Goal: Task Accomplishment & Management: Manage account settings

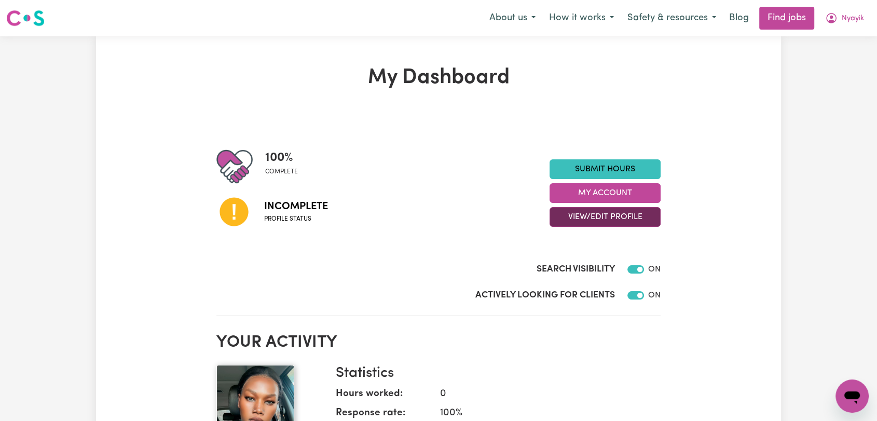
click at [638, 215] on button "View/Edit Profile" at bounding box center [605, 217] width 111 height 20
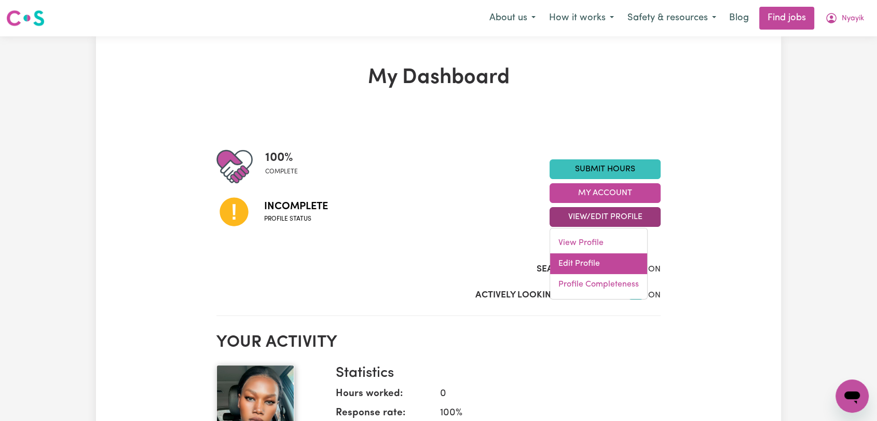
click at [579, 264] on link "Edit Profile" at bounding box center [598, 263] width 97 height 21
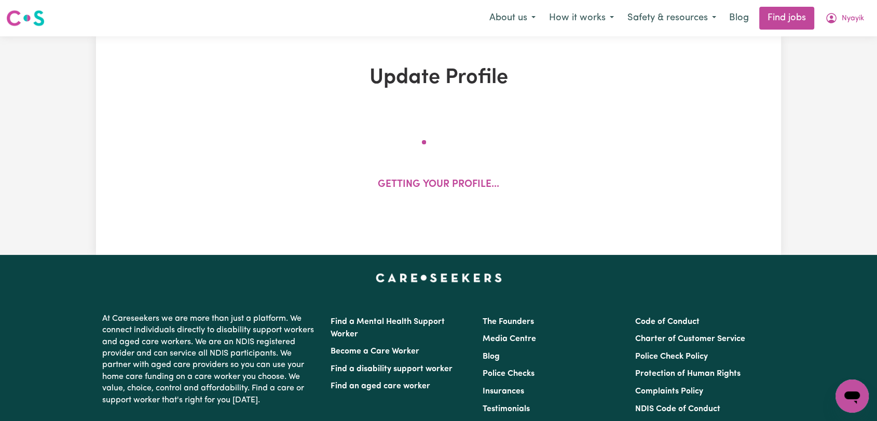
select select "[DEMOGRAPHIC_DATA]"
select select "[DEMOGRAPHIC_DATA] Citizen"
select select "Studying a healthcare related degree or qualification"
select select "45"
select select "60"
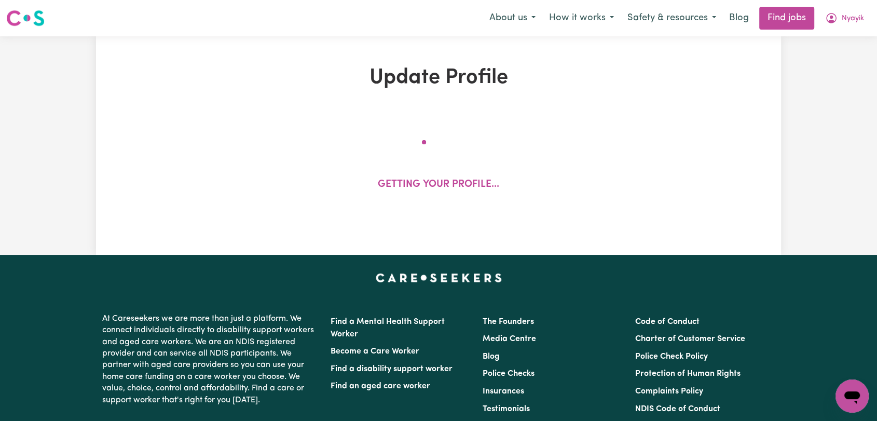
select select "75"
select select "86"
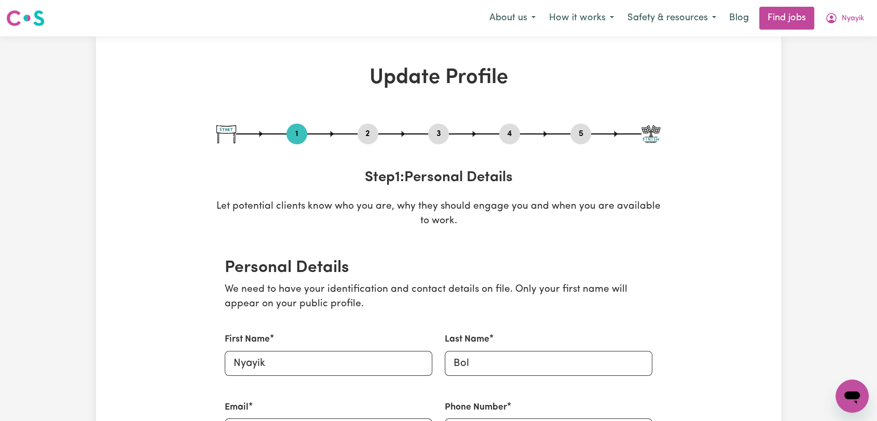
click at [364, 129] on button "2" at bounding box center [368, 133] width 21 height 13
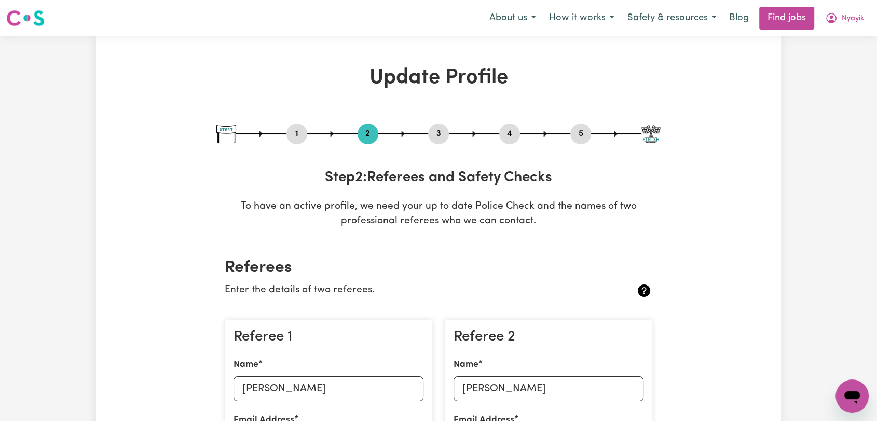
click at [296, 133] on button "1" at bounding box center [296, 133] width 21 height 13
select select "[DEMOGRAPHIC_DATA]"
select select "[DEMOGRAPHIC_DATA] Citizen"
select select "Studying a healthcare related degree or qualification"
select select "45"
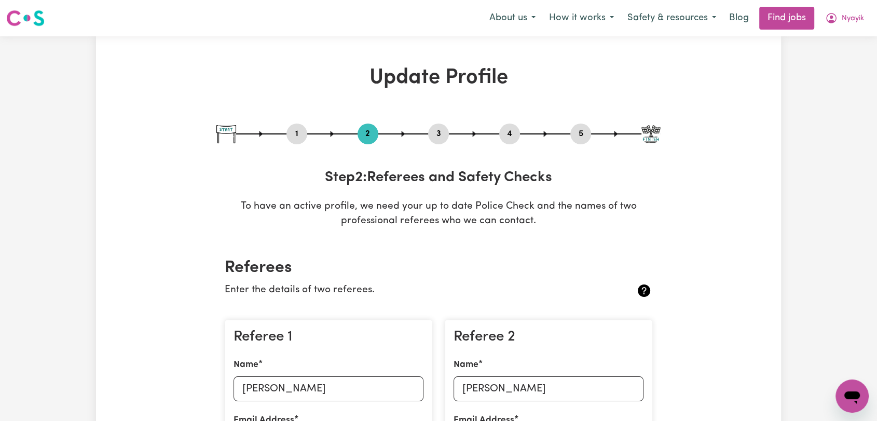
select select "60"
select select "75"
select select "86"
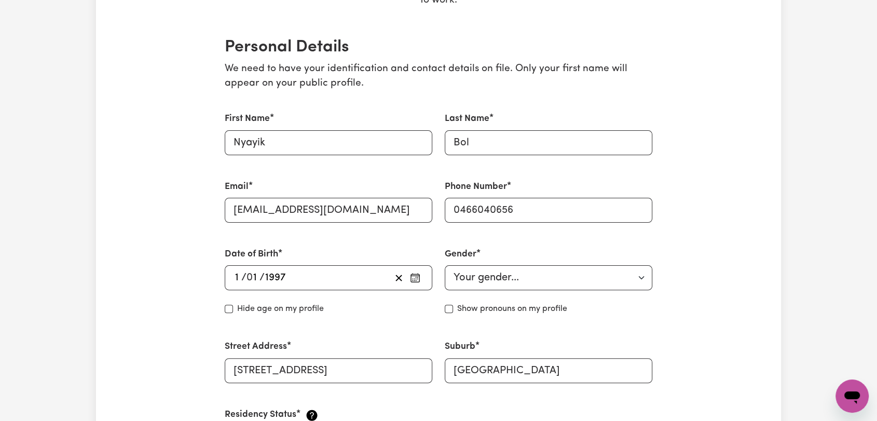
scroll to position [346, 0]
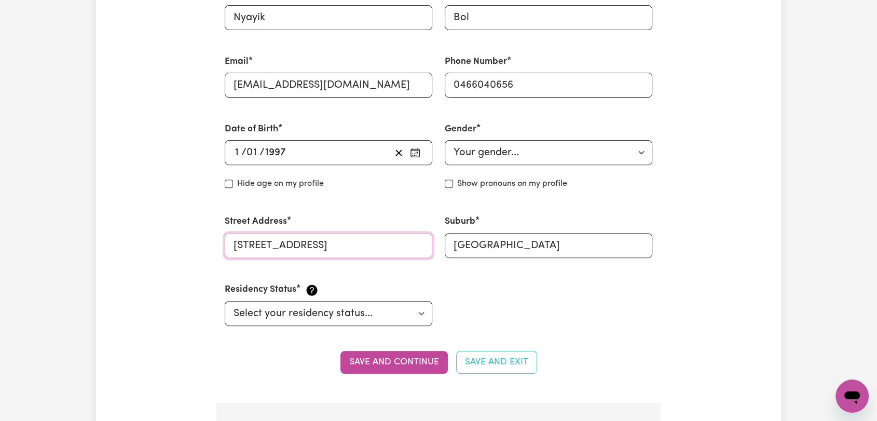
drag, startPoint x: 395, startPoint y: 244, endPoint x: 312, endPoint y: 246, distance: 83.1
click at [312, 246] on input "6/1 portal street ascot vale 3032" at bounding box center [329, 245] width 208 height 25
type input "[STREET_ADDRESS]"
click at [382, 359] on button "Save and continue" at bounding box center [393, 362] width 107 height 23
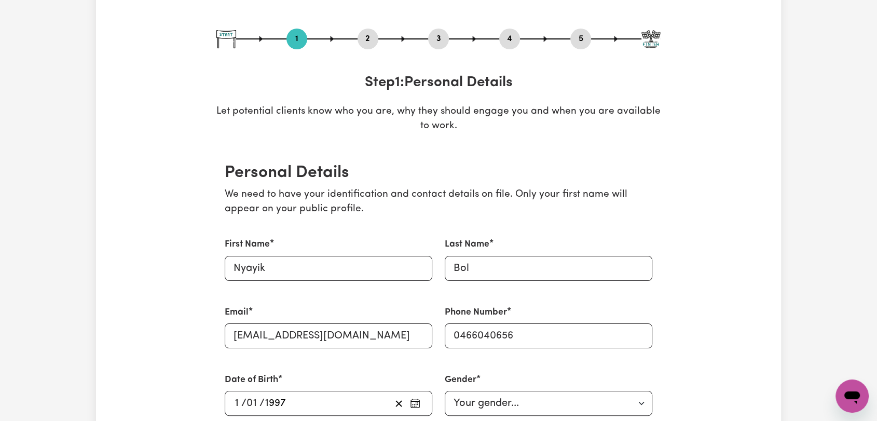
scroll to position [0, 0]
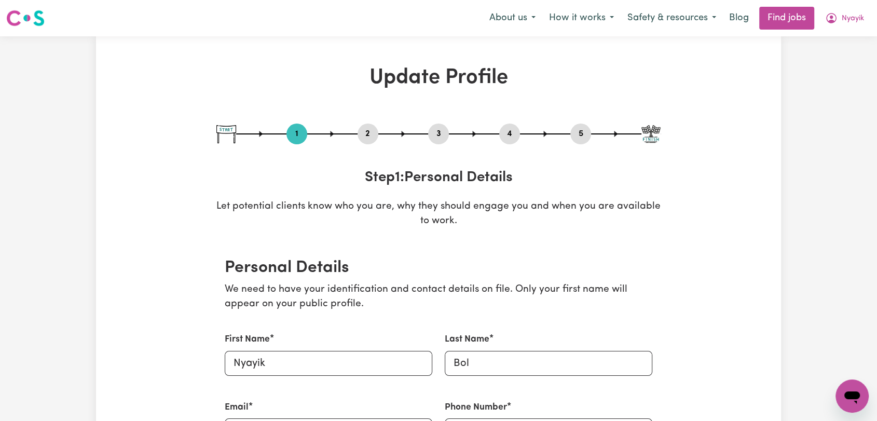
click at [362, 129] on button "2" at bounding box center [368, 133] width 21 height 13
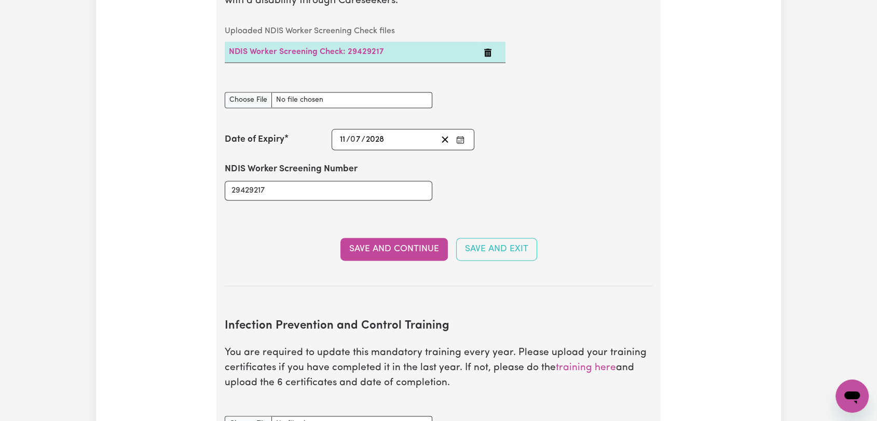
scroll to position [1614, 0]
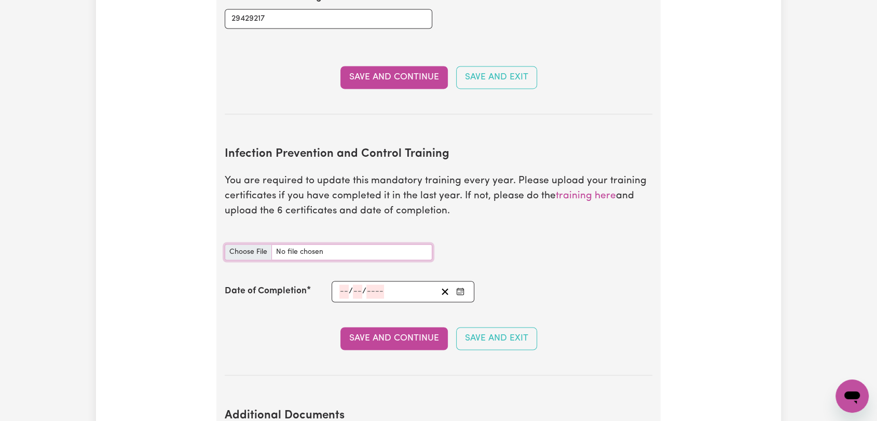
click at [253, 244] on input "Infection Prevention and Control Training document" at bounding box center [329, 252] width 208 height 16
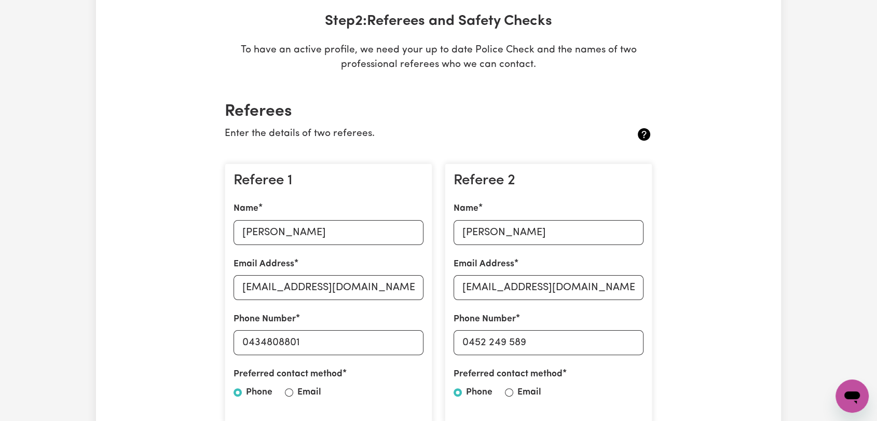
scroll to position [0, 0]
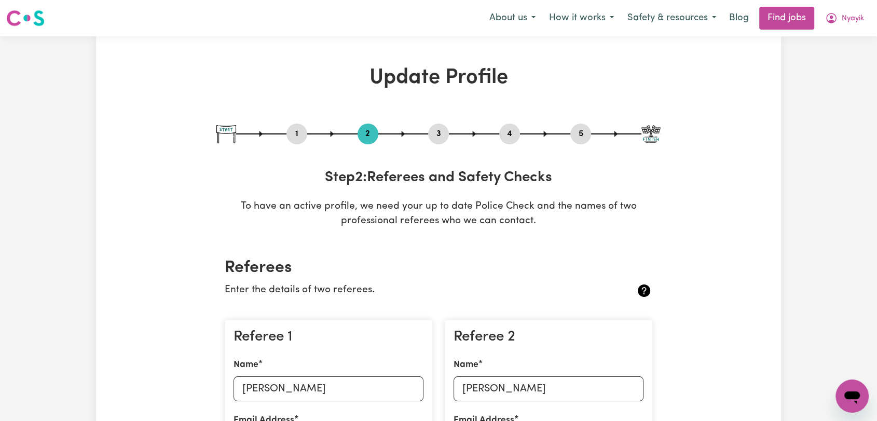
click at [442, 135] on button "3" at bounding box center [438, 133] width 21 height 13
select select "2023"
select select "Certificate III (Individual Support)"
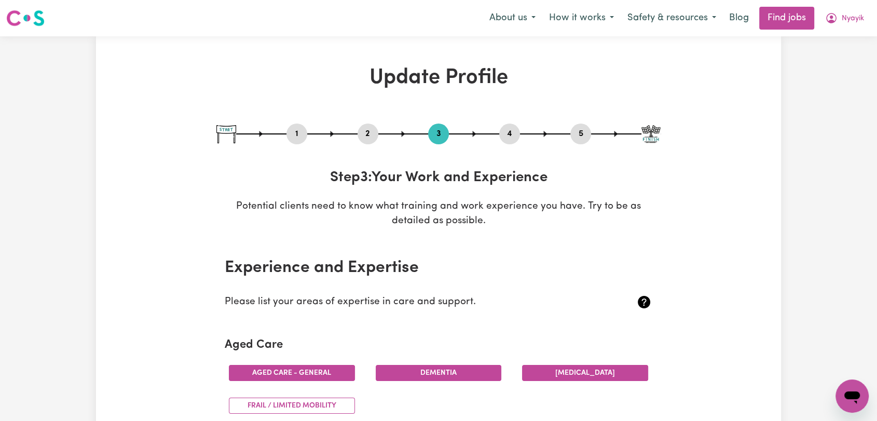
click at [514, 133] on button "4" at bounding box center [509, 133] width 21 height 13
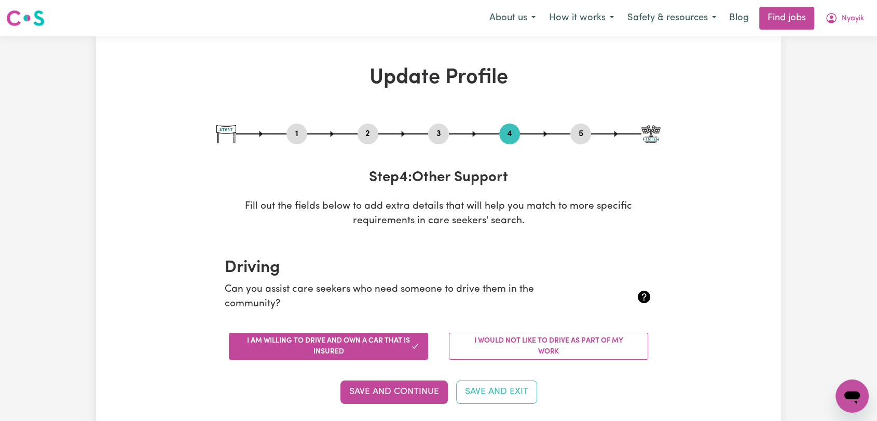
click at [580, 134] on button "5" at bounding box center [580, 133] width 21 height 13
select select "I am providing services by being employed by an organisation"
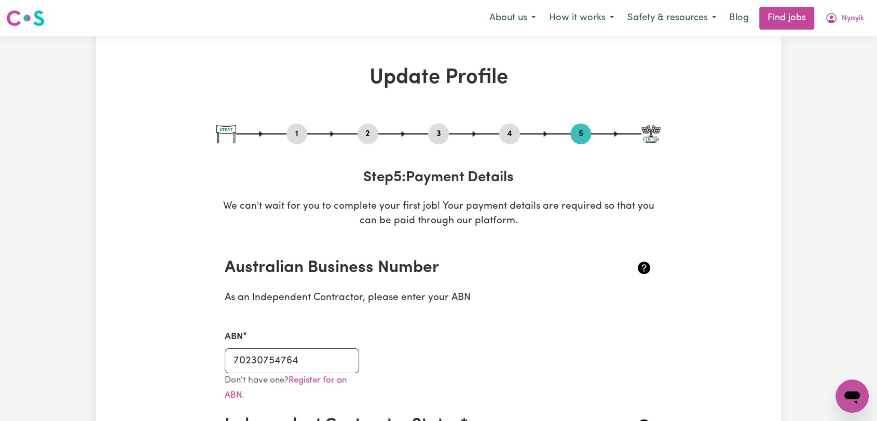
click at [299, 131] on button "1" at bounding box center [296, 133] width 21 height 13
select select "[DEMOGRAPHIC_DATA]"
select select "[DEMOGRAPHIC_DATA] Citizen"
select select "Studying a healthcare related degree or qualification"
select select "45"
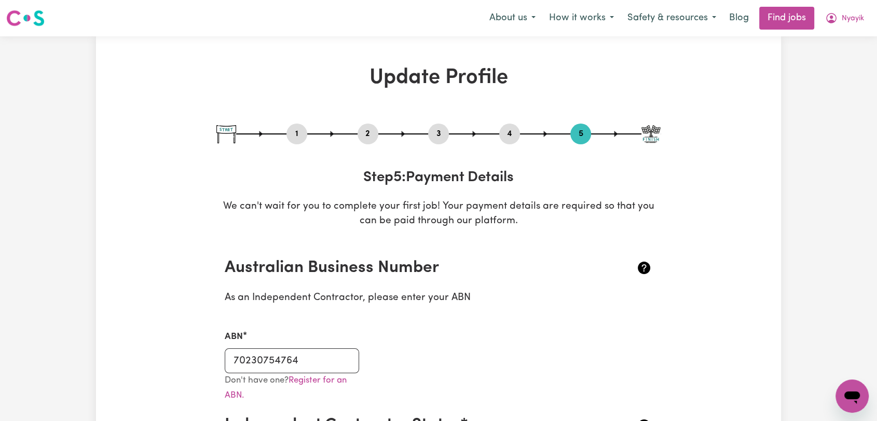
select select "60"
select select "75"
select select "86"
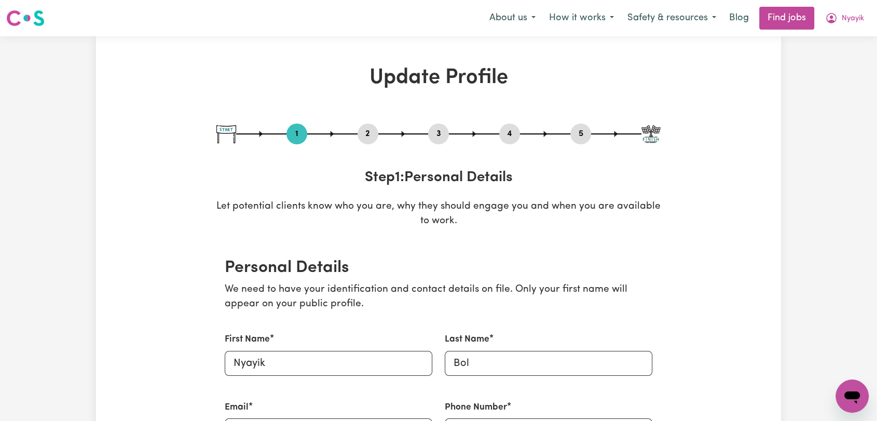
click at [367, 133] on button "2" at bounding box center [368, 133] width 21 height 13
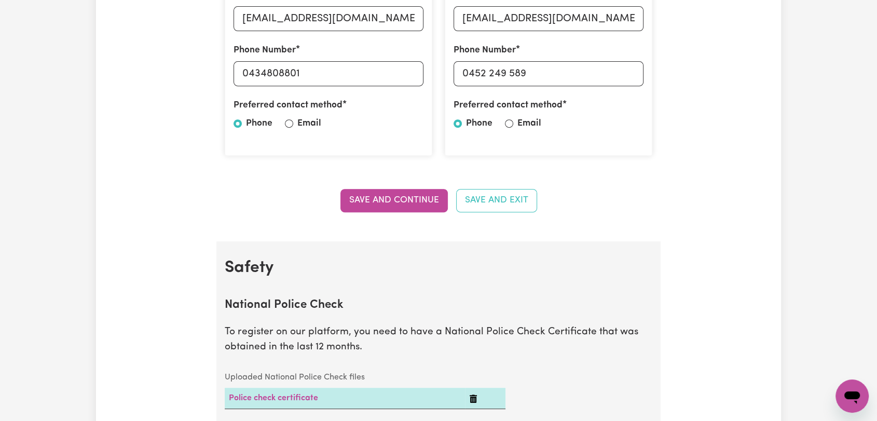
scroll to position [634, 0]
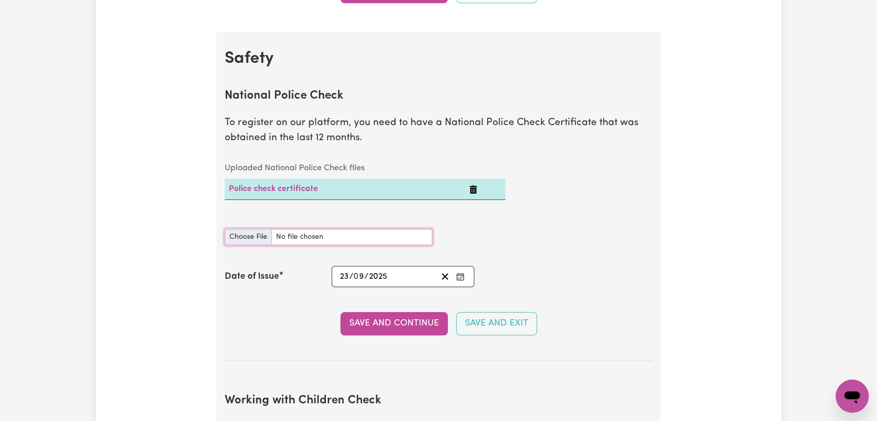
click at [252, 243] on input "National Police Check document" at bounding box center [329, 237] width 208 height 16
click at [243, 231] on input "National Police Check document" at bounding box center [329, 237] width 208 height 16
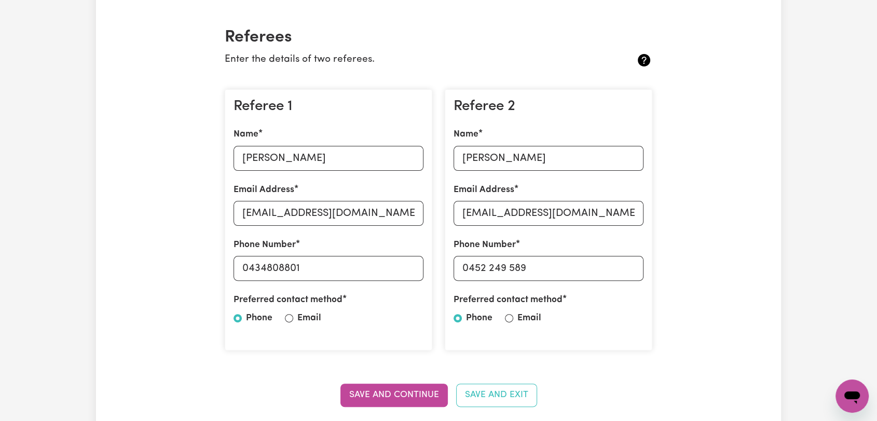
scroll to position [0, 0]
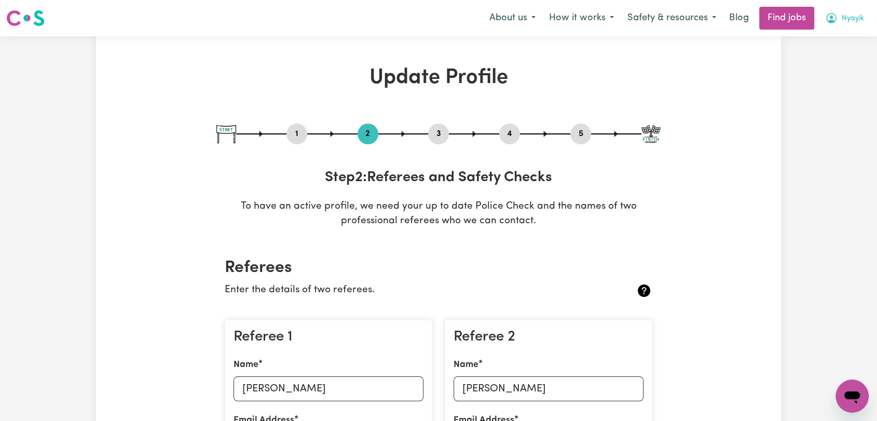
click at [848, 18] on span "Nyayik" at bounding box center [853, 18] width 22 height 11
click at [815, 81] on link "Logout" at bounding box center [829, 80] width 82 height 20
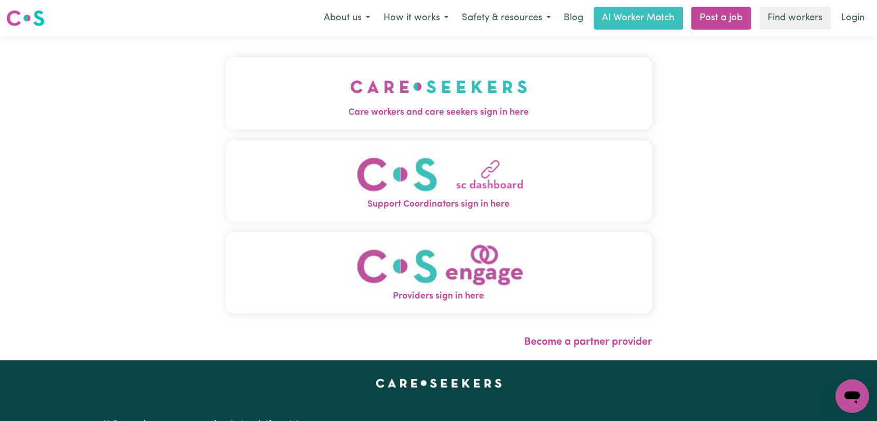
click at [548, 92] on button "Care workers and care seekers sign in here" at bounding box center [439, 93] width 426 height 73
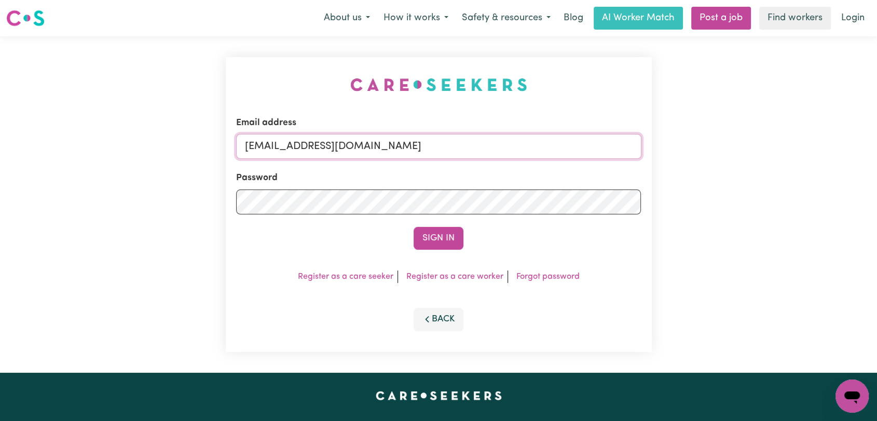
click at [435, 142] on input "[EMAIL_ADDRESS][DOMAIN_NAME]" at bounding box center [438, 146] width 405 height 25
drag, startPoint x: 297, startPoint y: 149, endPoint x: 494, endPoint y: 142, distance: 197.3
click at [494, 142] on input "Superuser~[EMAIL_ADDRESS][DOMAIN_NAME]" at bounding box center [438, 146] width 405 height 25
type input "Superuser~[EMAIL_ADDRESS][DOMAIN_NAME]"
click at [446, 238] on button "Sign In" at bounding box center [439, 238] width 50 height 23
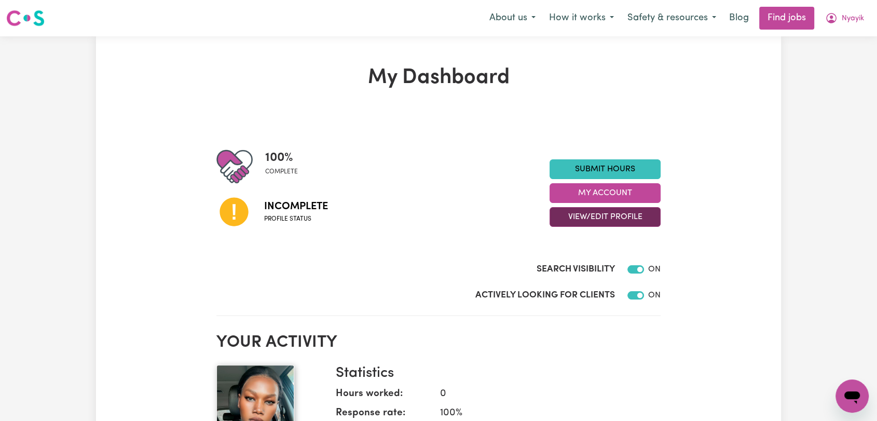
click at [587, 218] on button "View/Edit Profile" at bounding box center [605, 217] width 111 height 20
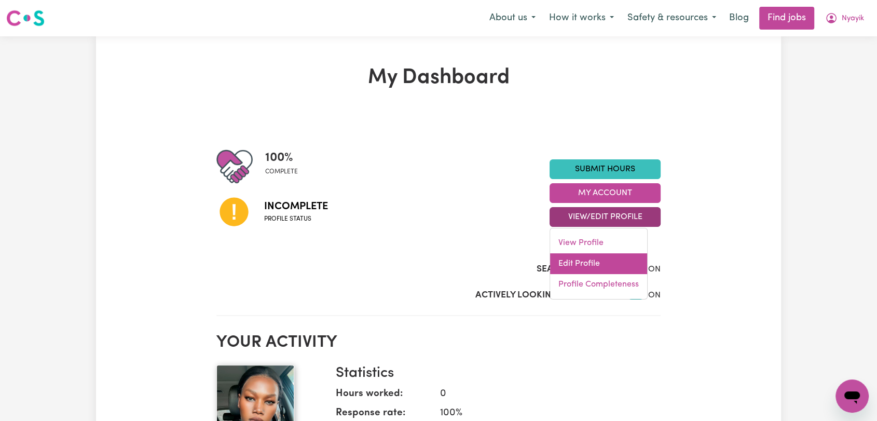
click at [583, 257] on link "Edit Profile" at bounding box center [598, 263] width 97 height 21
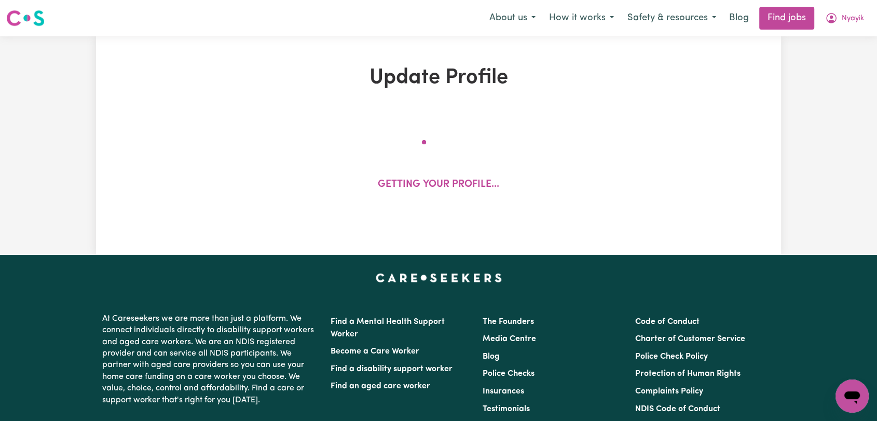
select select "[DEMOGRAPHIC_DATA]"
select select "[DEMOGRAPHIC_DATA] Citizen"
select select "Studying a healthcare related degree or qualification"
select select "45"
select select "60"
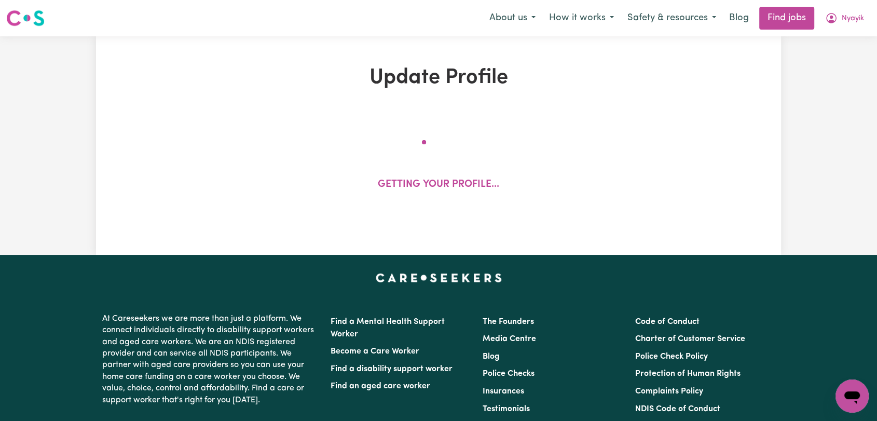
select select "75"
select select "86"
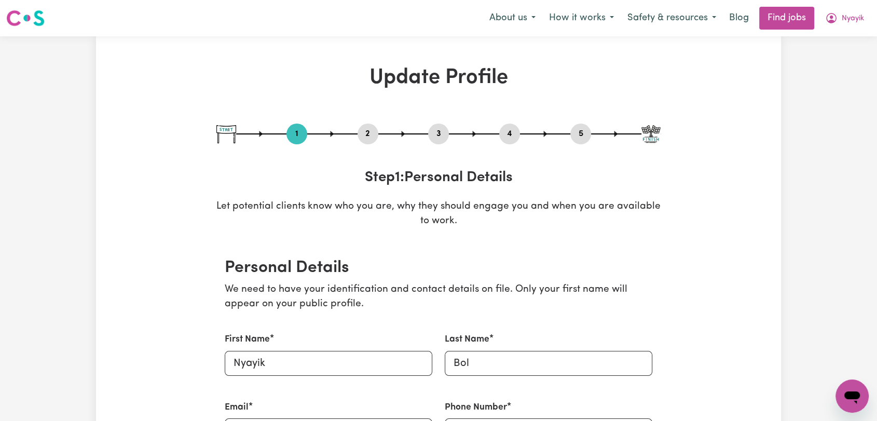
click at [369, 130] on button "2" at bounding box center [368, 133] width 21 height 13
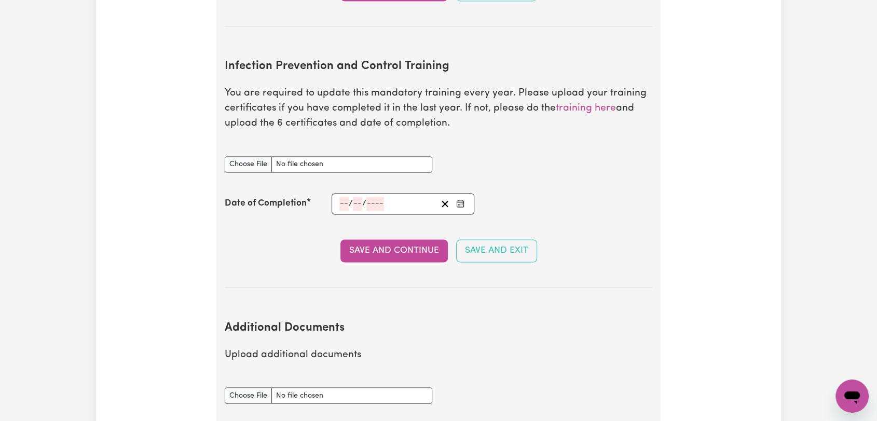
scroll to position [1617, 0]
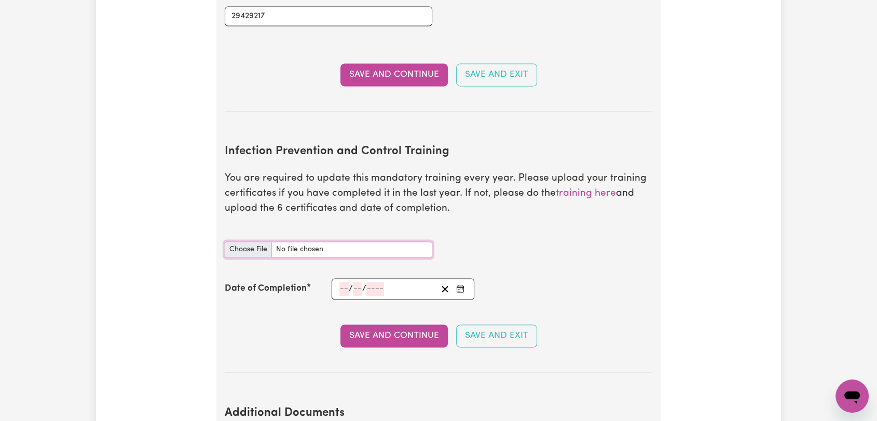
click at [251, 241] on input "Infection Prevention and Control Training document" at bounding box center [329, 249] width 208 height 16
type input "C:\fakepath\Nyayik Bol - IPC - CLEANING -03OCT25--.jpeg"
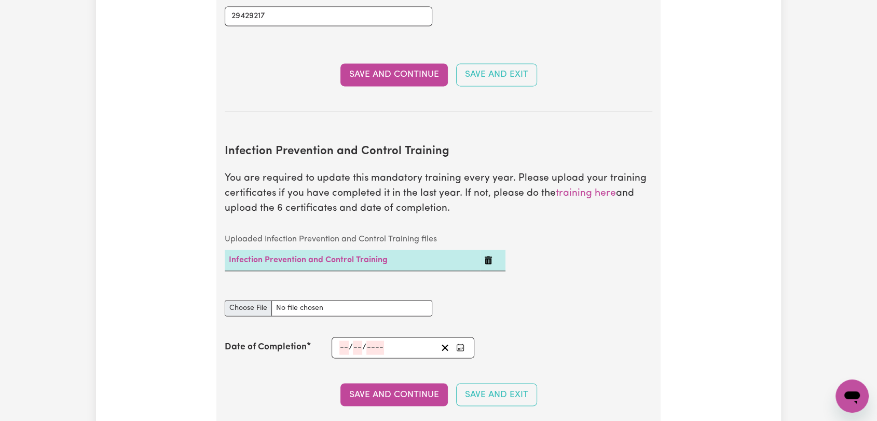
click at [245, 250] on td "Infection Prevention and Control Training" at bounding box center [352, 260] width 255 height 21
click at [243, 300] on input "Infection Prevention and Control Training document" at bounding box center [329, 308] width 208 height 16
type input "C:\fakepath\Nyayik Bol - IPC - HAND HYGIENE -03OCT25--.jpeg"
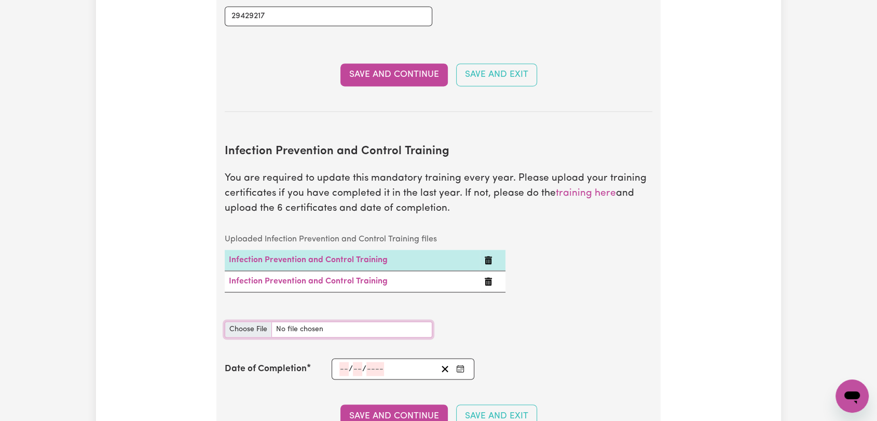
click at [253, 321] on input "Infection Prevention and Control Training document" at bounding box center [329, 329] width 208 height 16
type input "C:\fakepath\Nyayik Bol - IPC - OUTBREAKS -03OCT25--.jpeg"
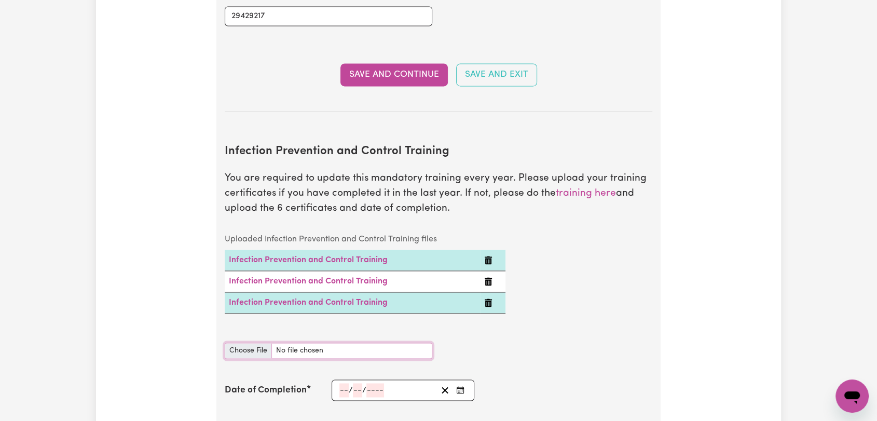
click at [234, 343] on input "Infection Prevention and Control Training document" at bounding box center [329, 351] width 208 height 16
type input "C:\fakepath\Nyayik Bol - IPC - PPE -03OCT25--.jpeg"
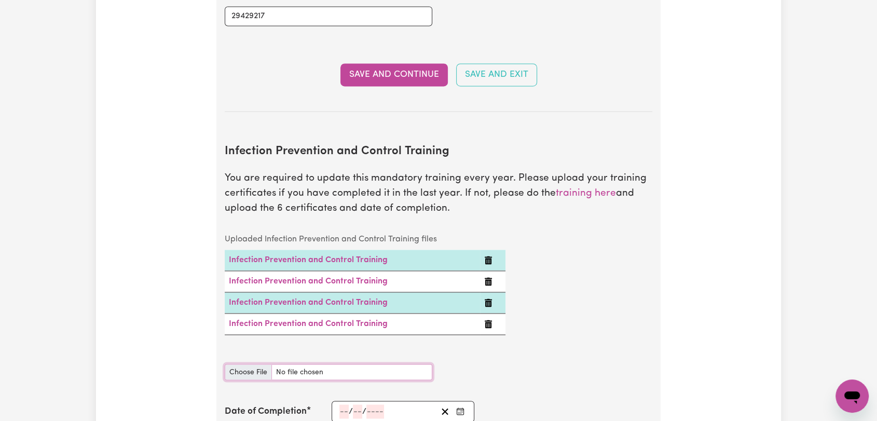
click at [251, 364] on input "Infection Prevention and Control Training document" at bounding box center [329, 372] width 208 height 16
type input "C:\fakepath\Nyayik Bol - IPC - WASTE MANAGEMENT - [DATE]--.jpeg"
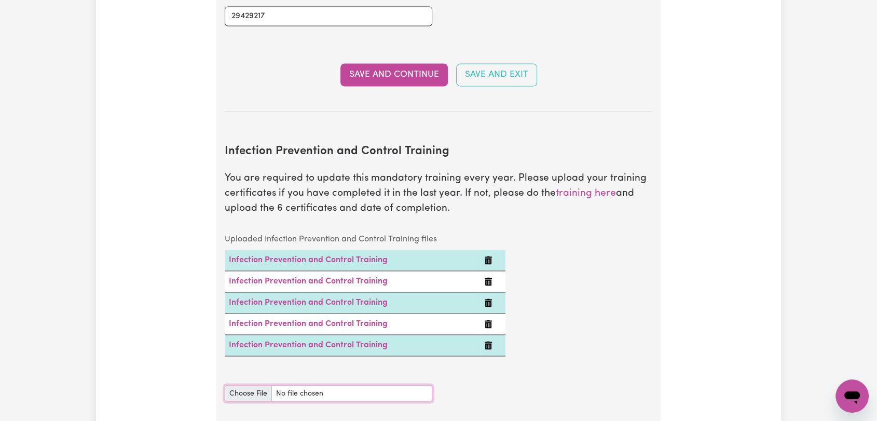
click at [246, 385] on input "Infection Prevention and Control Training document" at bounding box center [329, 393] width 208 height 16
click at [245, 385] on input "Infection Prevention and Control Training document" at bounding box center [329, 393] width 208 height 16
type input "C:\fakepath\Nyayik Bol - IPC - CHAIN OF INFECTION - [DATE].jpg"
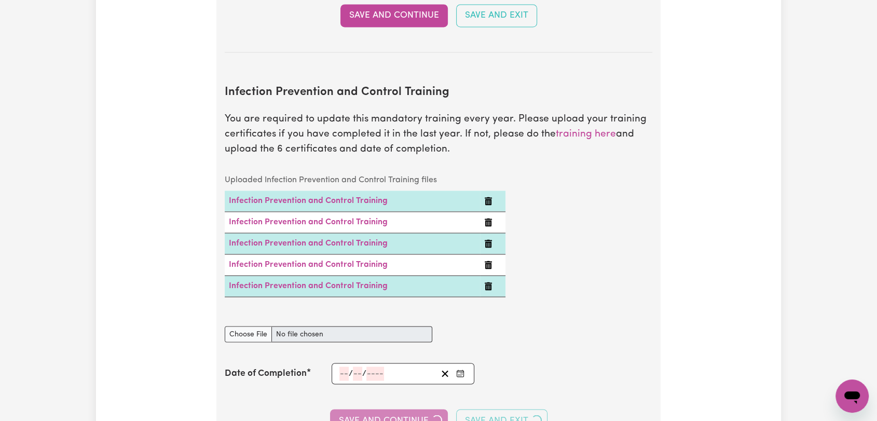
scroll to position [1732, 0]
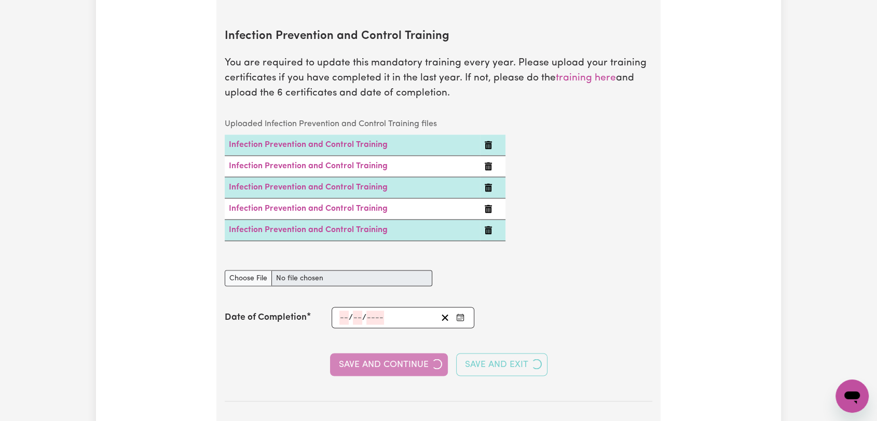
click at [460, 316] on icon "Enter the Date of Completion of your Infection Prevention and Control Training" at bounding box center [460, 316] width 7 height 0
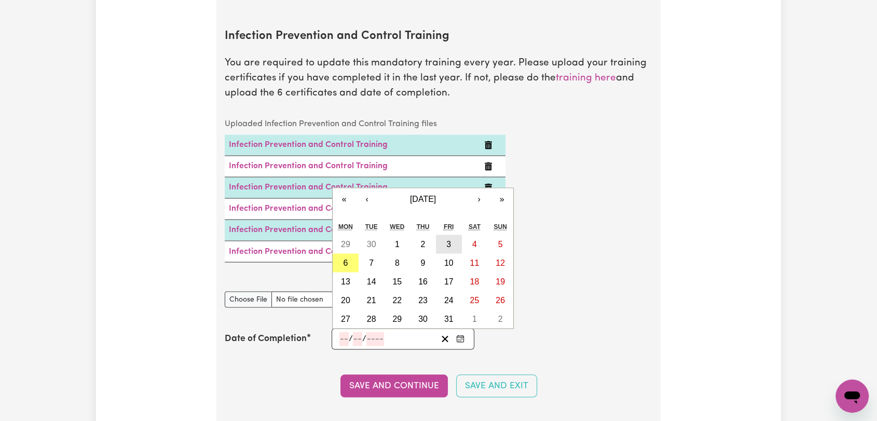
click at [442, 235] on button "3" at bounding box center [449, 244] width 26 height 19
type input "[DATE]"
type input "3"
type input "10"
type input "2025"
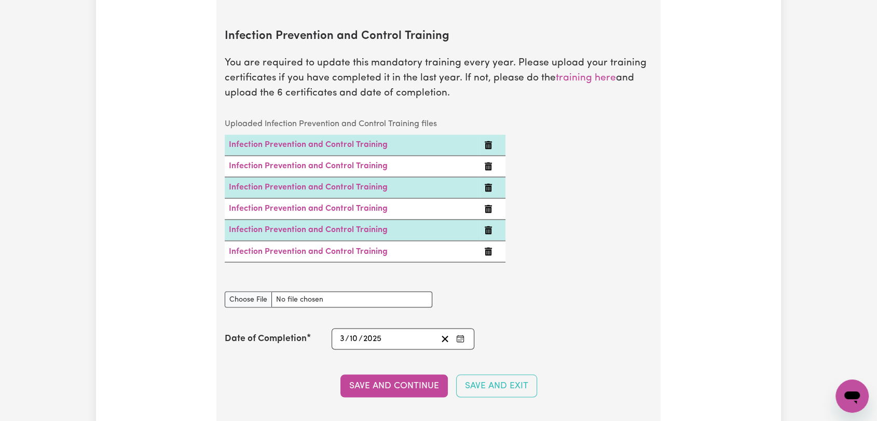
click at [387, 374] on button "Save and Continue" at bounding box center [393, 385] width 107 height 23
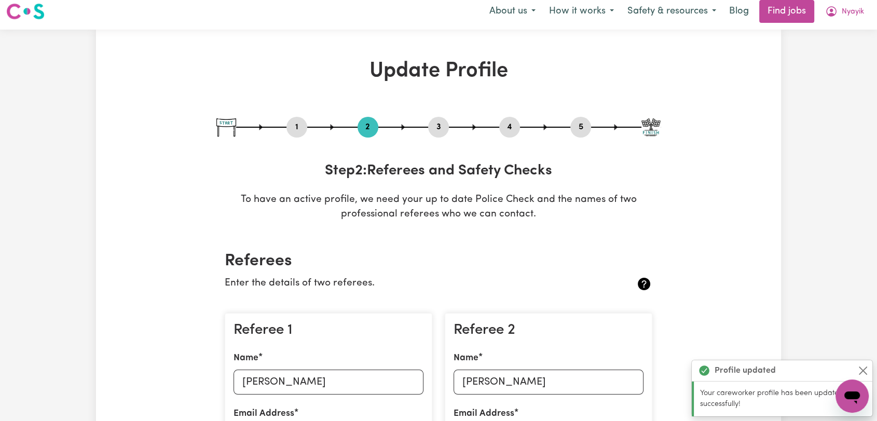
scroll to position [0, 0]
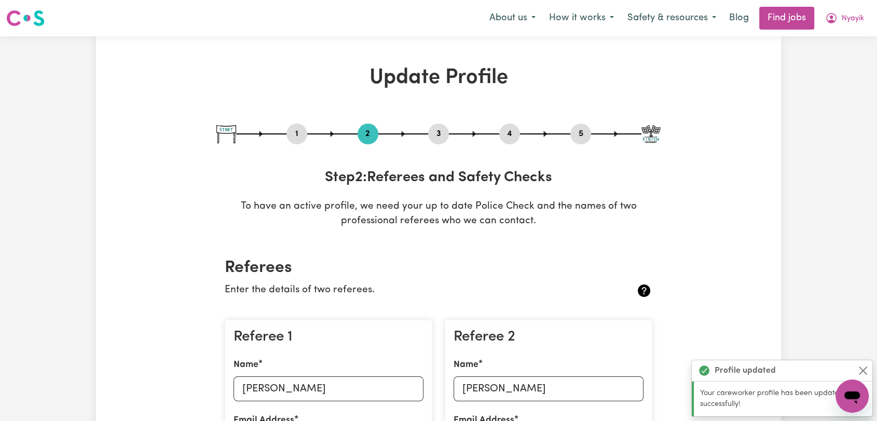
drag, startPoint x: 437, startPoint y: 132, endPoint x: 478, endPoint y: 189, distance: 70.7
click at [437, 132] on button "3" at bounding box center [438, 133] width 21 height 13
select select "2023"
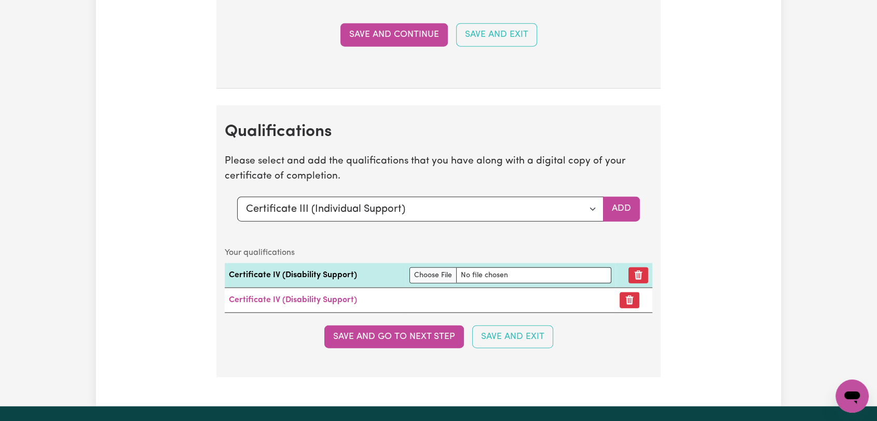
scroll to position [2364, 0]
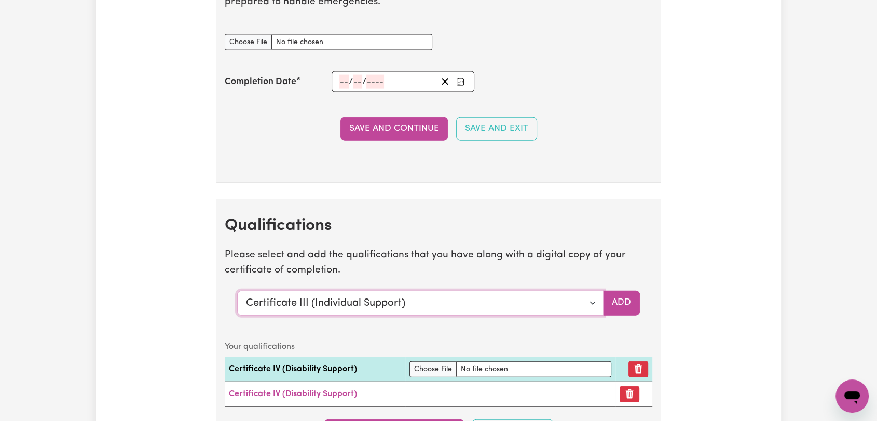
click at [594, 299] on select "Select a qualification to add... Certificate III (Individual Support) Certifica…" at bounding box center [420, 303] width 366 height 25
select select "Assist clients with medication [HLTHPS006]"
click at [237, 291] on select "Select a qualification to add... Certificate III (Individual Support) Certifica…" at bounding box center [420, 303] width 366 height 25
click at [624, 291] on button "Add" at bounding box center [621, 303] width 37 height 25
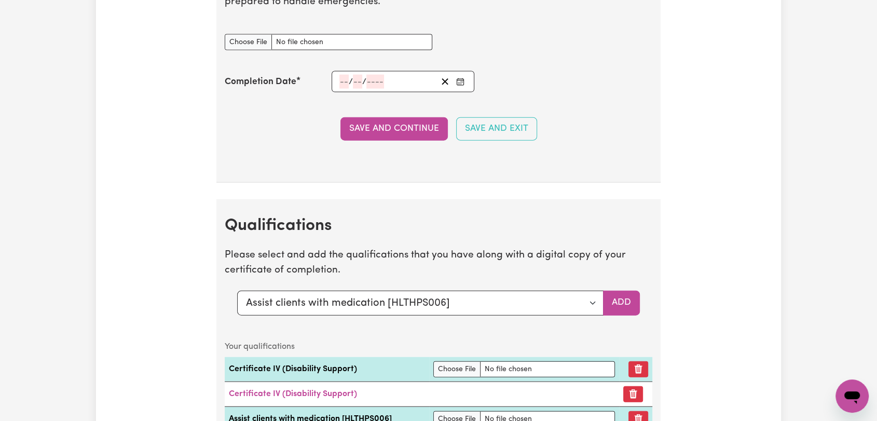
scroll to position [2479, 0]
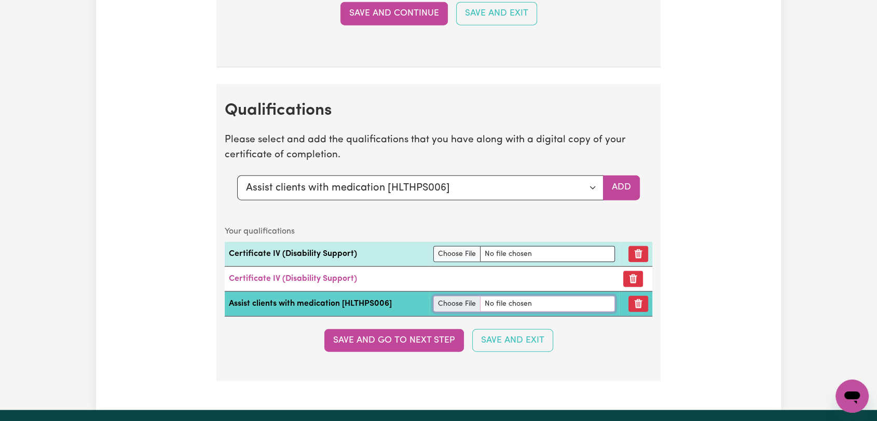
click at [445, 299] on input "file" at bounding box center [523, 304] width 181 height 16
type input "C:\fakepath\Nyayik Bol - Assisting Participants with Medication part 1 (PFCA).j…"
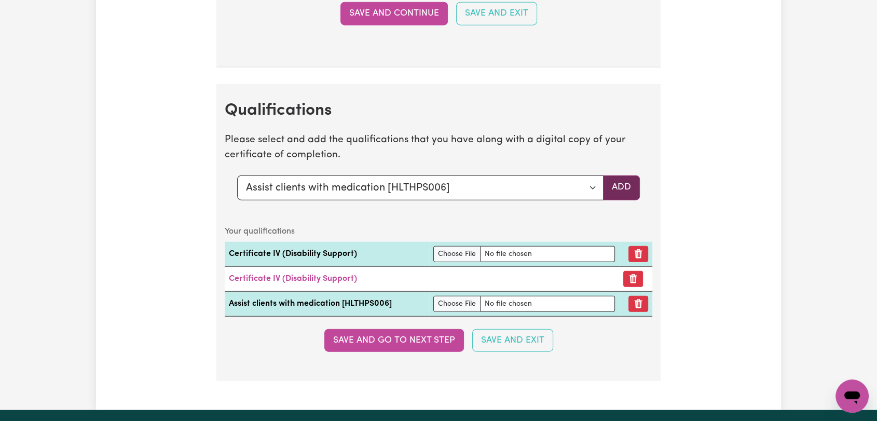
click at [617, 181] on button "Add" at bounding box center [621, 187] width 37 height 25
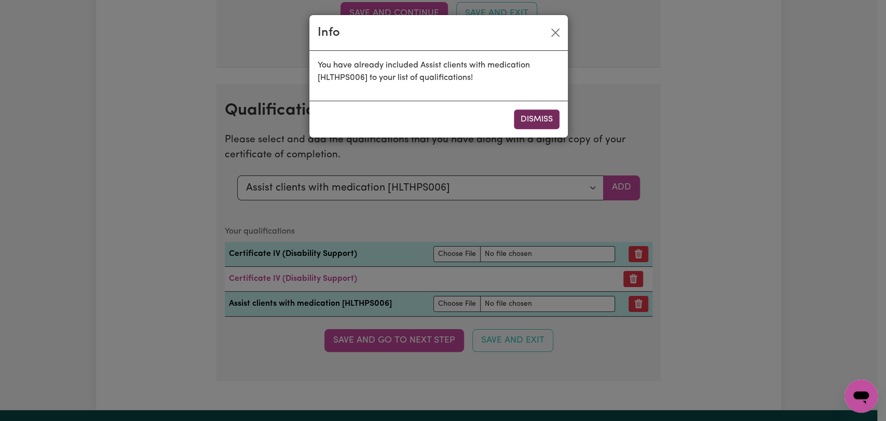
click at [542, 117] on button "Dismiss" at bounding box center [537, 119] width 46 height 20
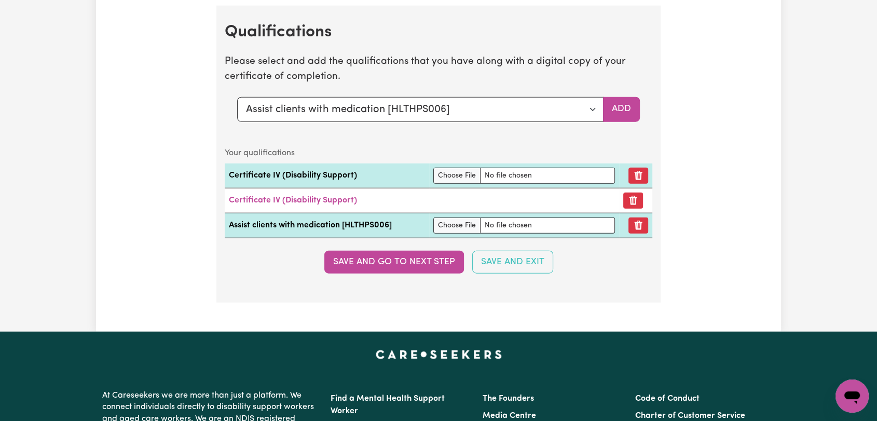
scroll to position [2595, 0]
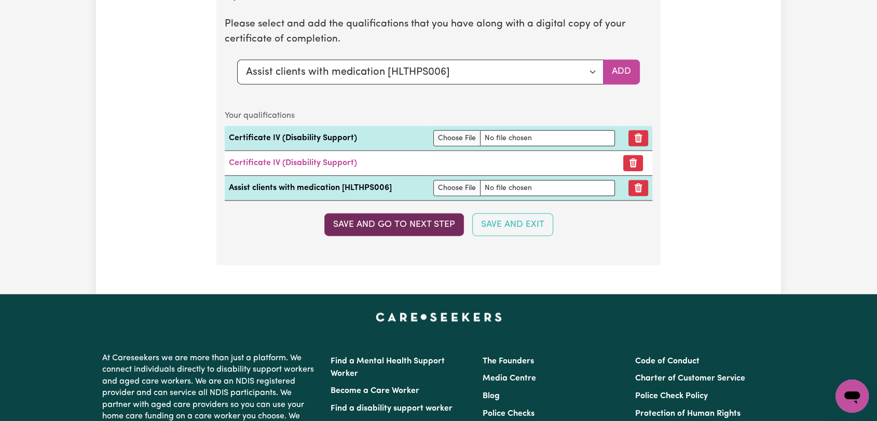
click at [422, 224] on button "Save and go to next step" at bounding box center [394, 224] width 140 height 23
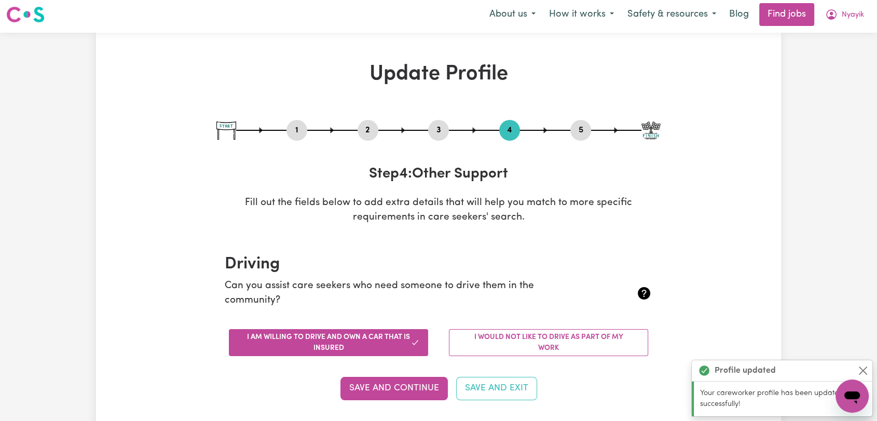
scroll to position [0, 0]
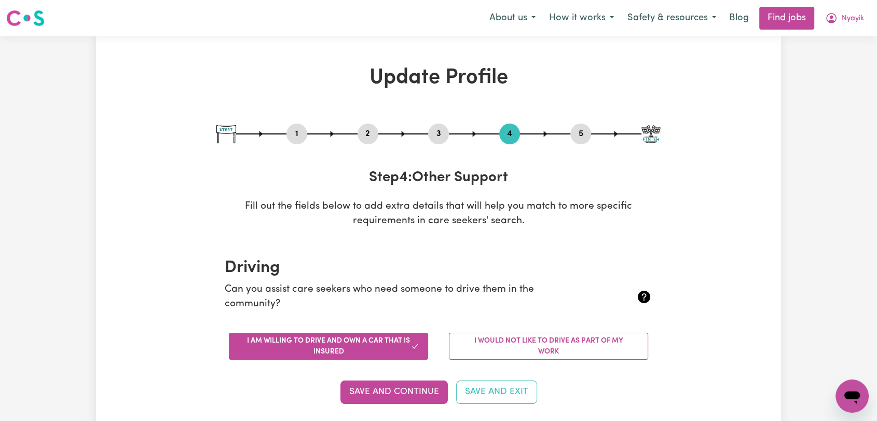
click at [436, 130] on button "3" at bounding box center [438, 133] width 21 height 13
select select "2023"
select select "Certificate III (Individual Support)"
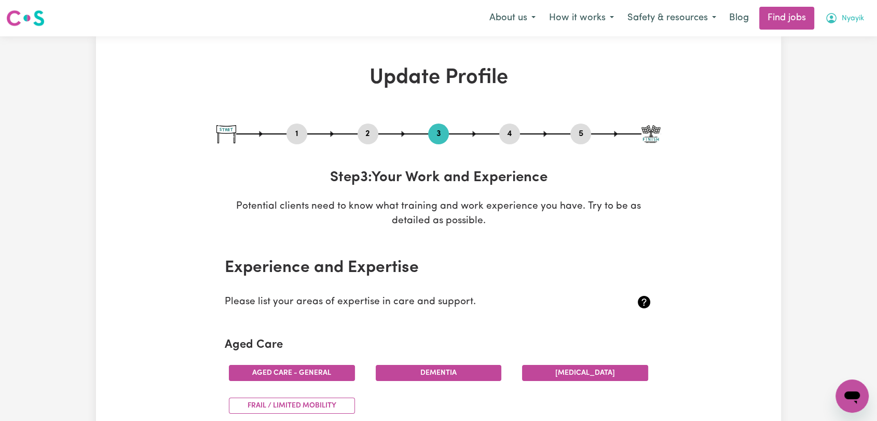
click at [848, 18] on span "Nyayik" at bounding box center [853, 18] width 22 height 11
click at [817, 78] on link "Logout" at bounding box center [829, 80] width 82 height 20
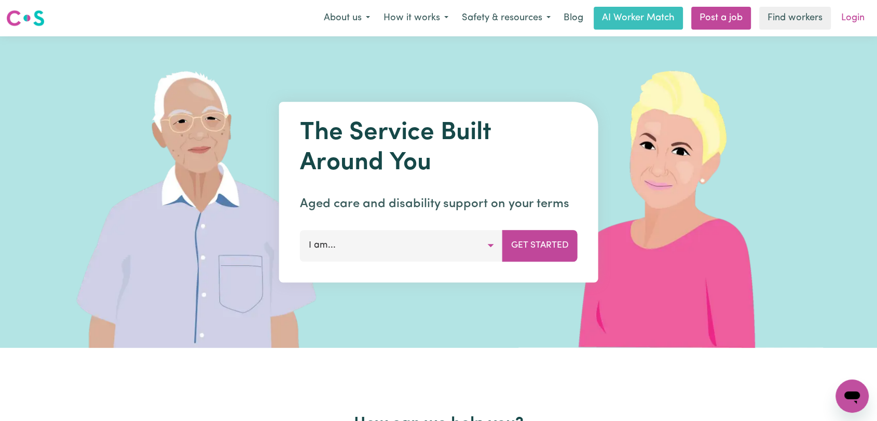
click at [854, 18] on link "Login" at bounding box center [853, 18] width 36 height 23
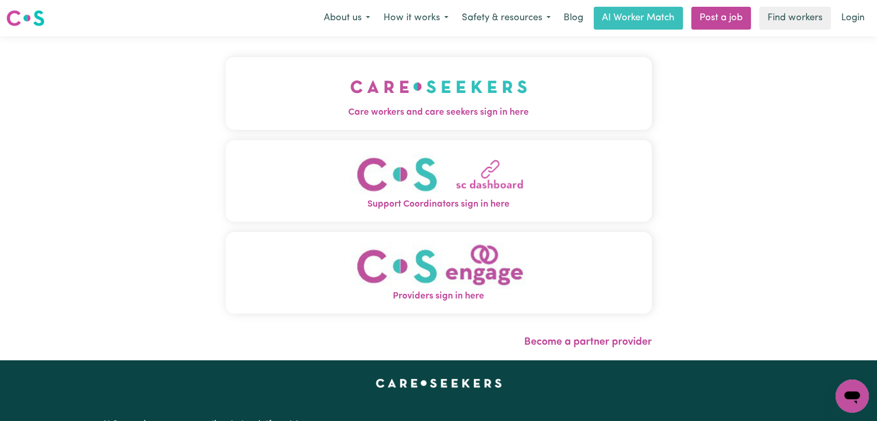
click at [362, 87] on img "Care workers and care seekers sign in here" at bounding box center [438, 86] width 177 height 38
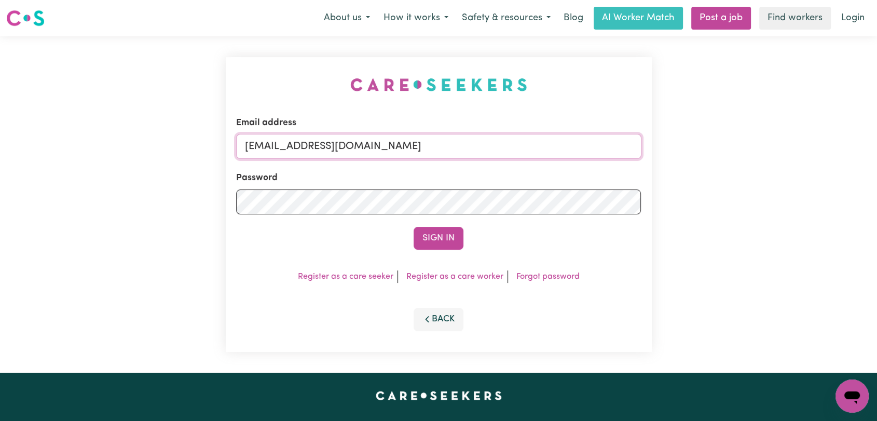
click at [460, 143] on input "[EMAIL_ADDRESS][DOMAIN_NAME]" at bounding box center [438, 146] width 405 height 25
drag, startPoint x: 296, startPoint y: 150, endPoint x: 538, endPoint y: 151, distance: 242.3
click at [538, 151] on input "Superuser~[EMAIL_ADDRESS][DOMAIN_NAME]" at bounding box center [438, 146] width 405 height 25
click at [536, 145] on input "Superuser~[EMAIL_ADDRESS][DOMAIN_NAME]" at bounding box center [438, 146] width 405 height 25
click at [365, 146] on input "Superuser~[EMAIL_ADDRESS][DOMAIN_NAME]" at bounding box center [438, 146] width 405 height 25
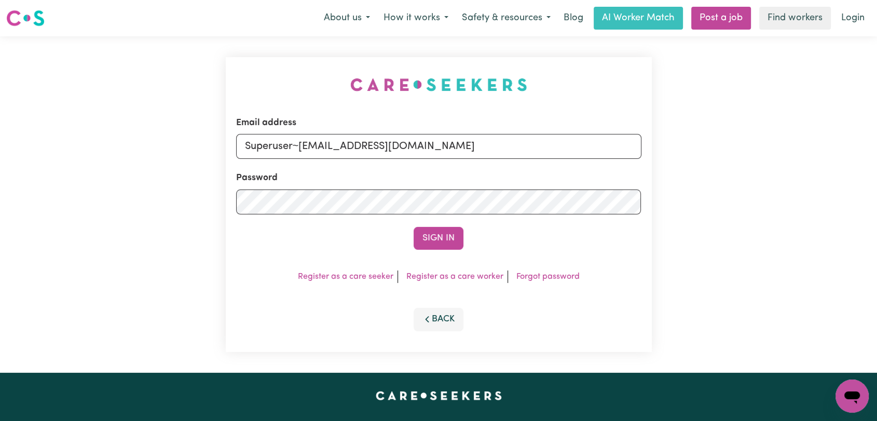
drag, startPoint x: 299, startPoint y: 147, endPoint x: 476, endPoint y: 161, distance: 177.5
click at [476, 161] on form "Email address Superuser~[EMAIL_ADDRESS][DOMAIN_NAME] Password Sign In" at bounding box center [438, 182] width 405 height 133
type input "Superuser~[EMAIL_ADDRESS][DOMAIN_NAME]"
click at [443, 241] on button "Sign In" at bounding box center [439, 238] width 50 height 23
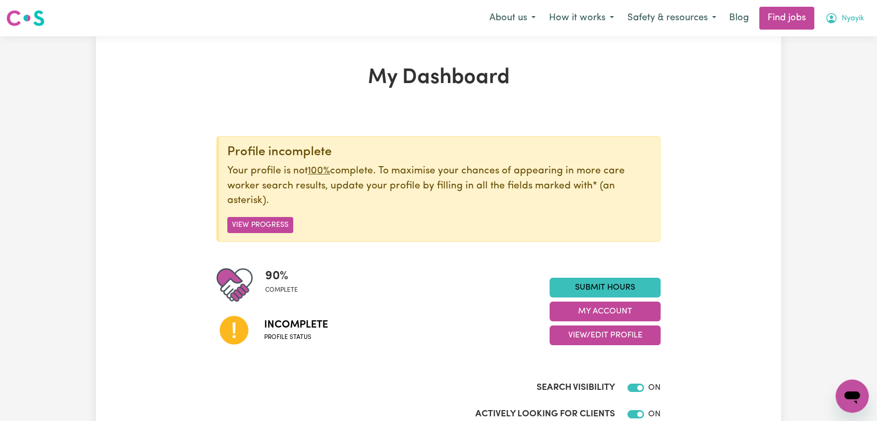
click at [866, 22] on button "Nyayik" at bounding box center [844, 18] width 52 height 22
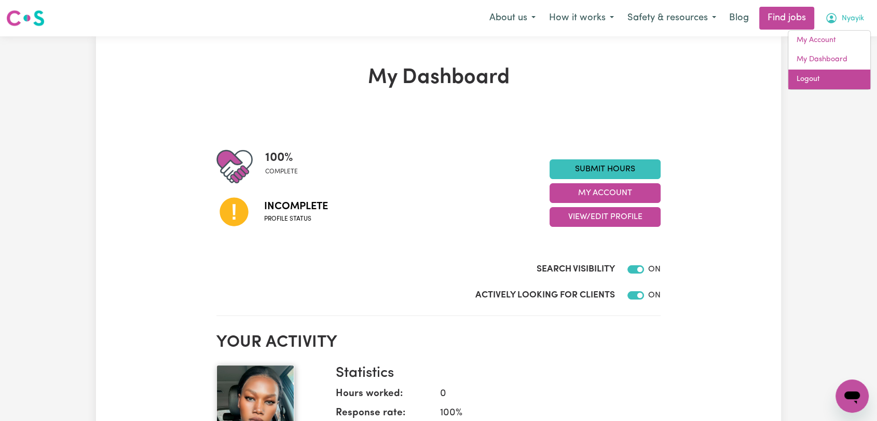
click at [825, 78] on link "Logout" at bounding box center [829, 80] width 82 height 20
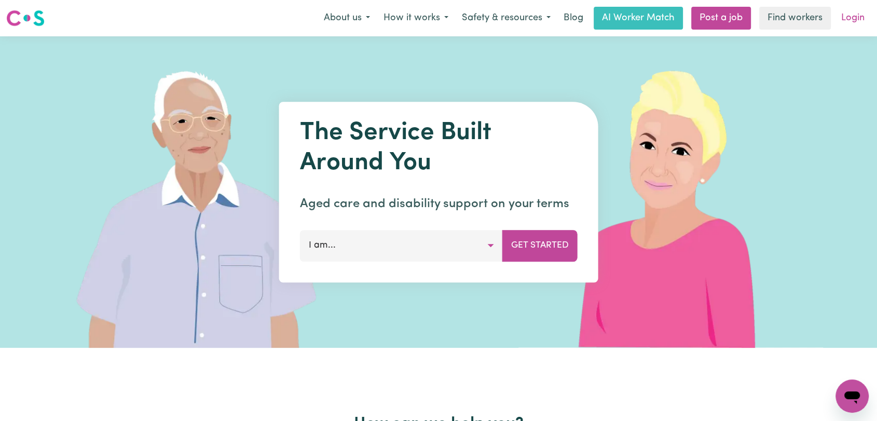
click at [855, 17] on link "Login" at bounding box center [853, 18] width 36 height 23
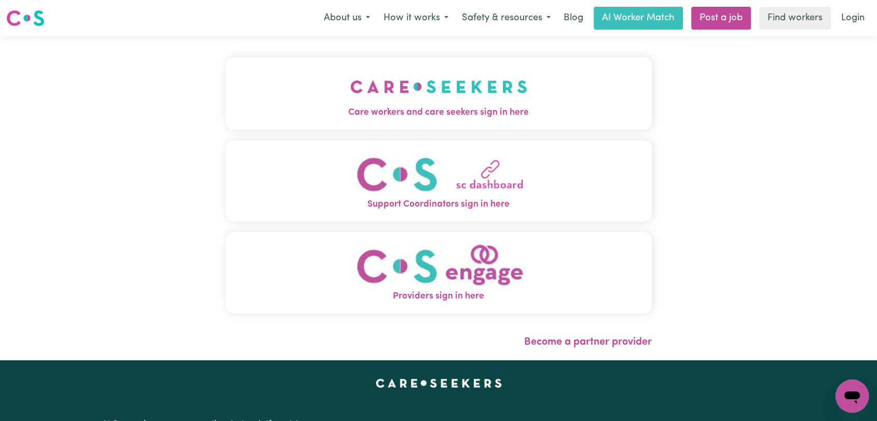
click at [469, 96] on img "Care workers and care seekers sign in here" at bounding box center [438, 86] width 177 height 38
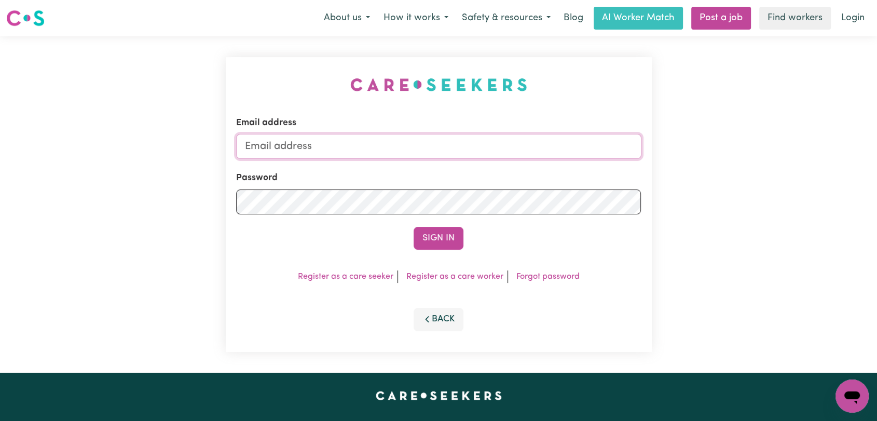
type input "[EMAIL_ADDRESS][DOMAIN_NAME]"
click at [447, 237] on button "Sign In" at bounding box center [439, 238] width 50 height 23
